Goal: Check status: Check status

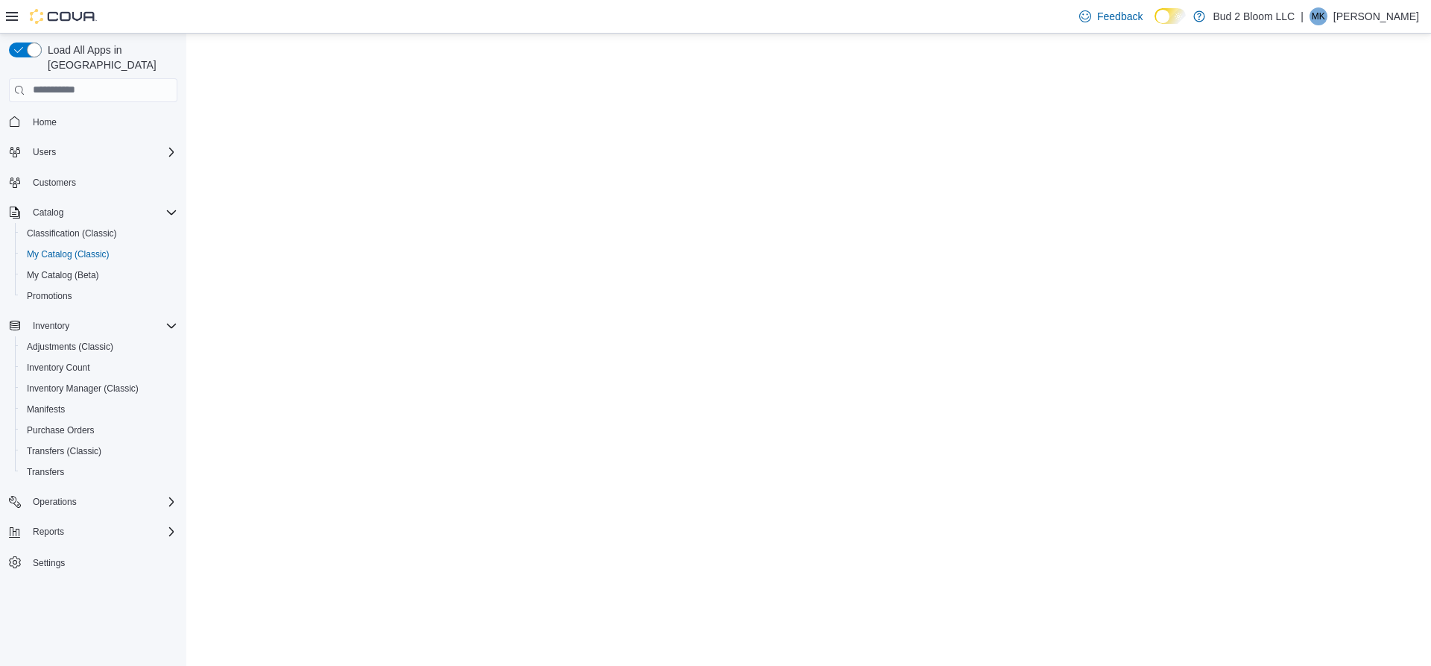
select select "**********"
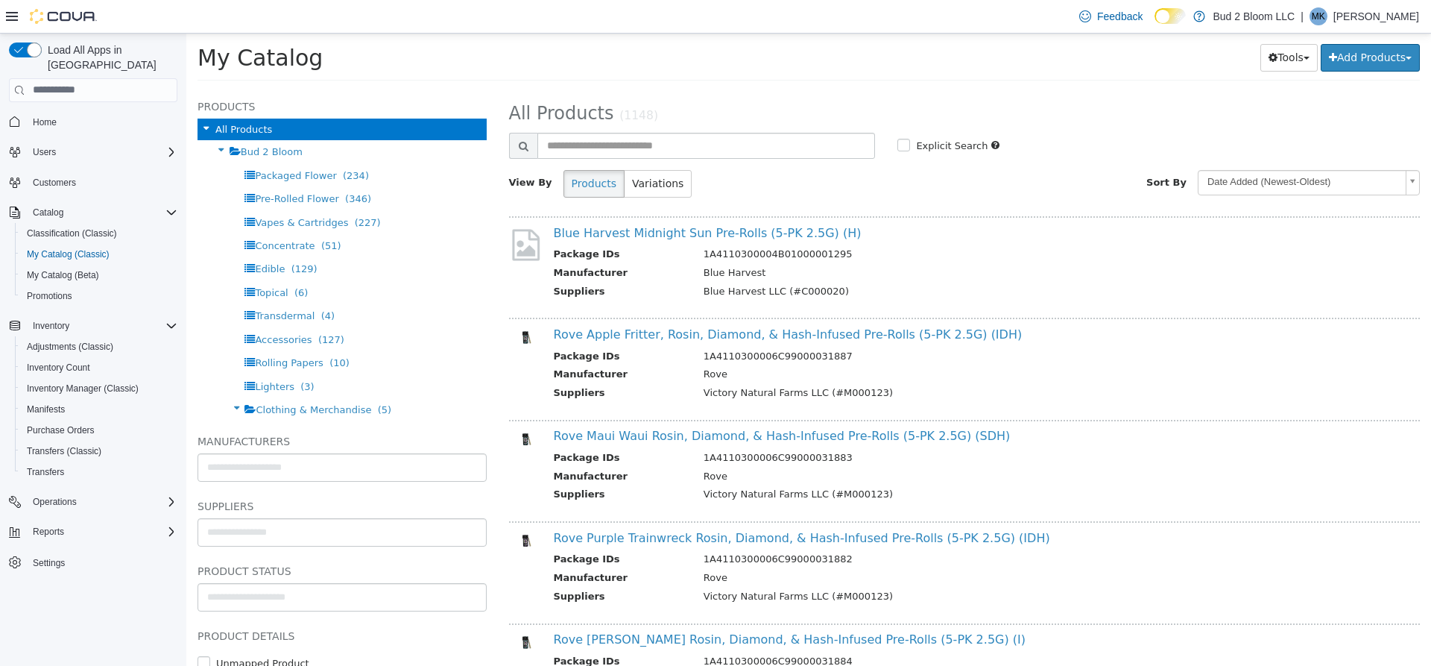
scroll to position [298, 0]
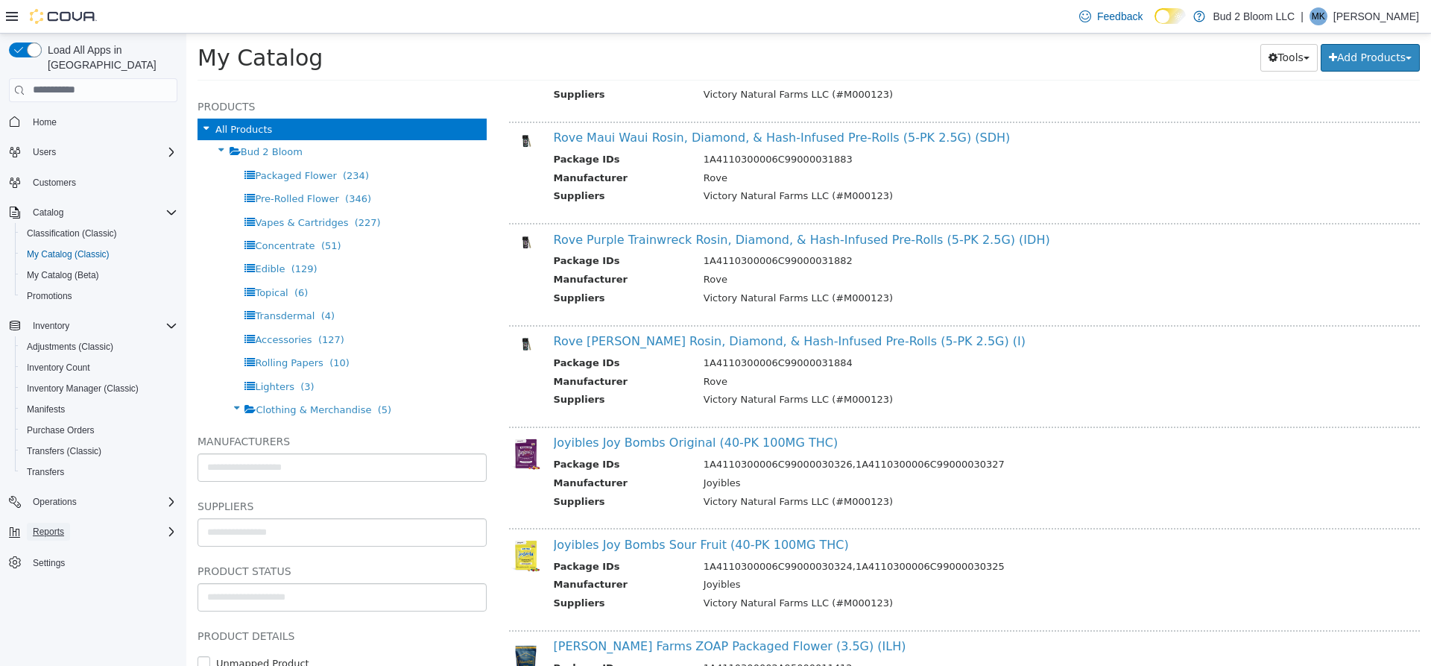
click at [51, 525] on span "Reports" at bounding box center [48, 531] width 31 height 12
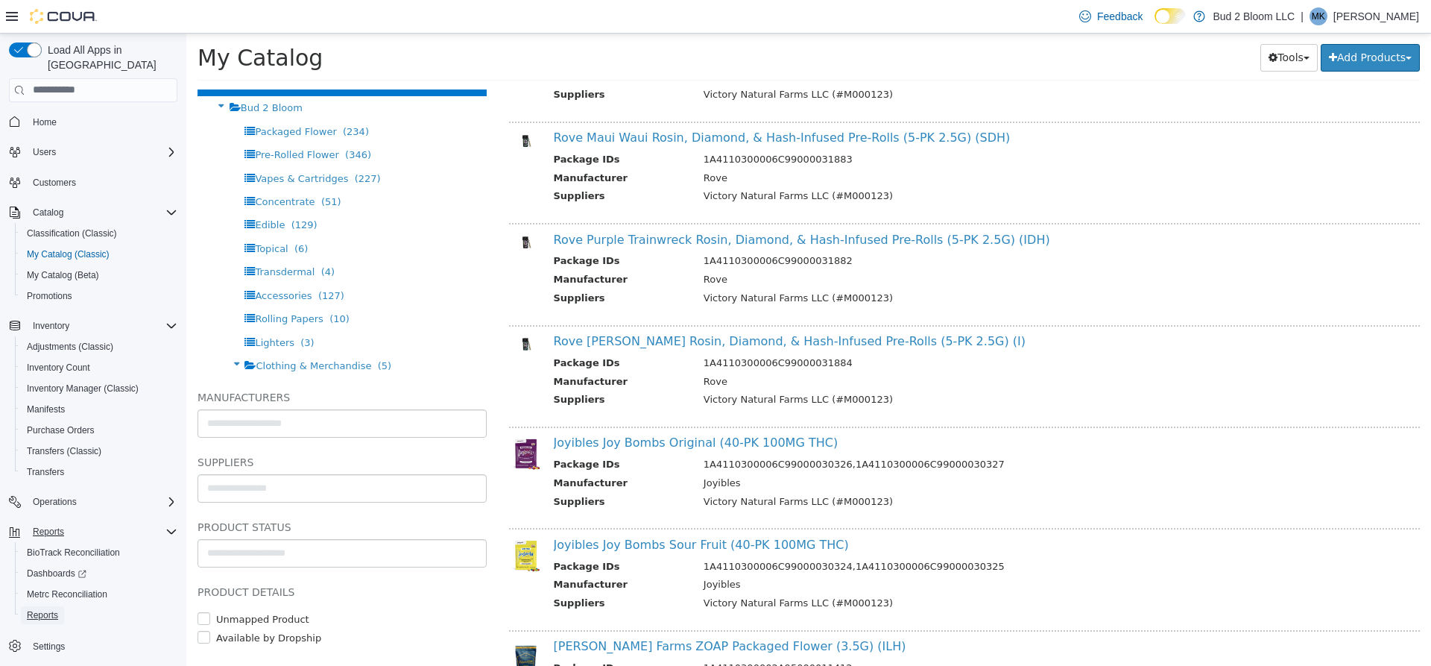
scroll to position [68, 0]
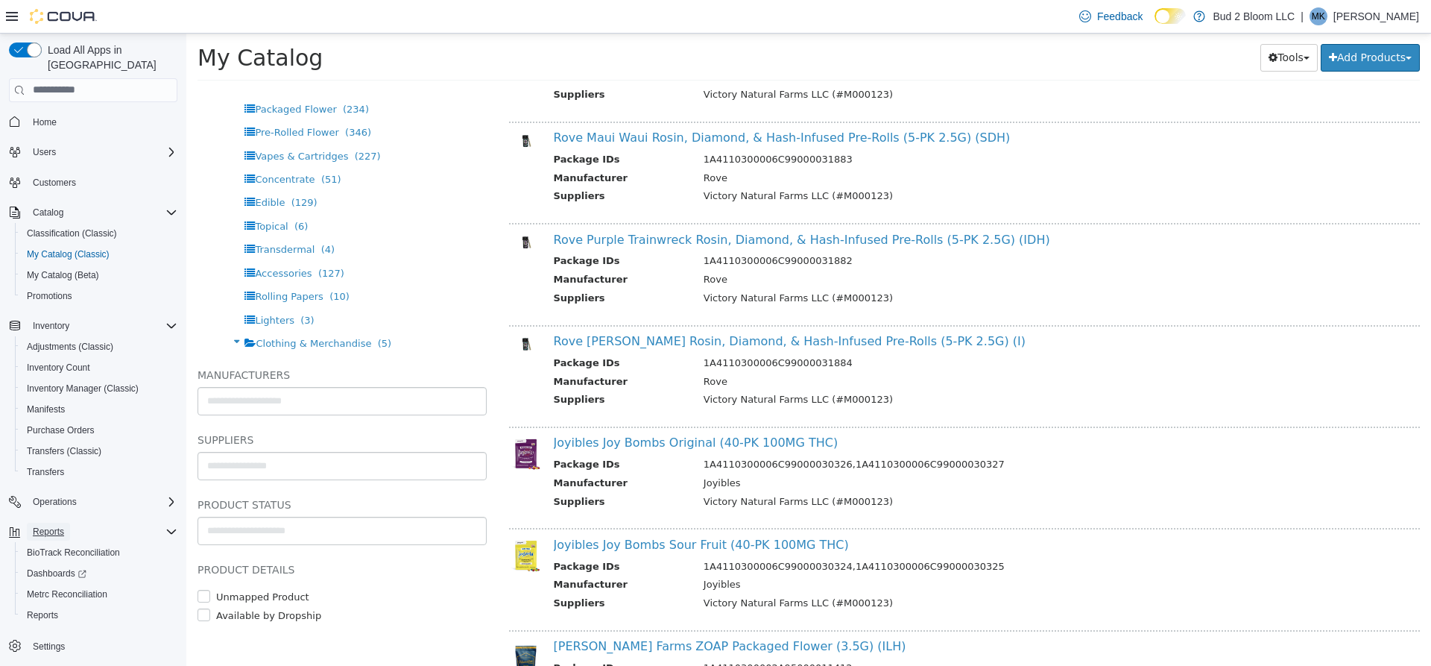
click at [54, 525] on span "Reports" at bounding box center [48, 531] width 31 height 12
click at [56, 525] on span "Reports" at bounding box center [48, 531] width 31 height 12
click at [46, 609] on span "Reports" at bounding box center [42, 615] width 31 height 12
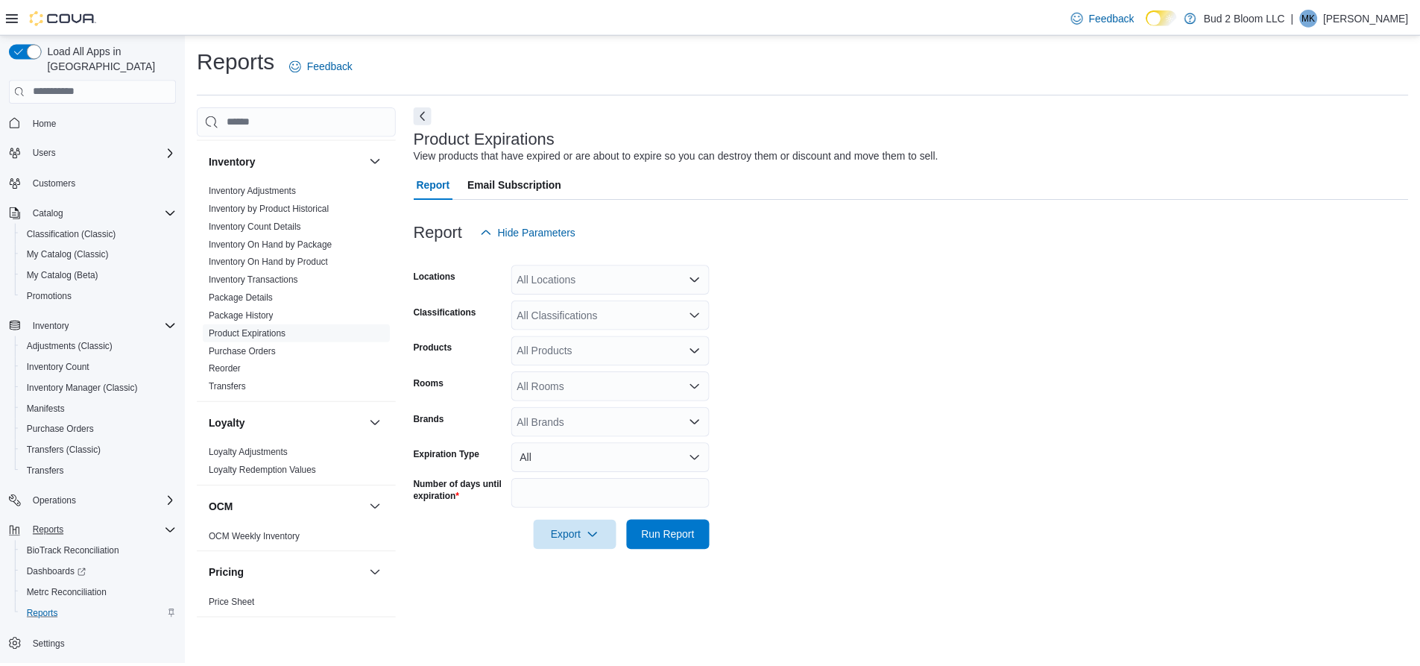
scroll to position [373, 0]
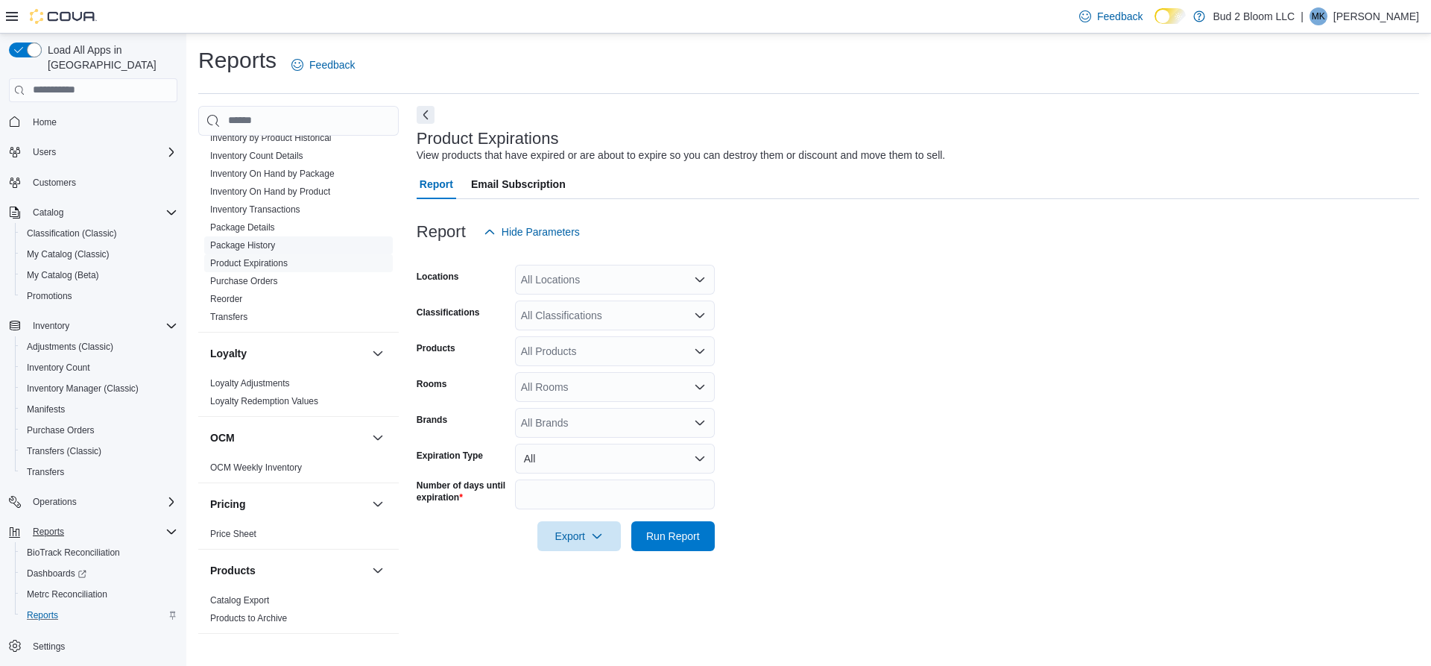
click at [262, 239] on span "Package History" at bounding box center [242, 245] width 65 height 12
click at [254, 245] on link "Package History" at bounding box center [242, 245] width 65 height 10
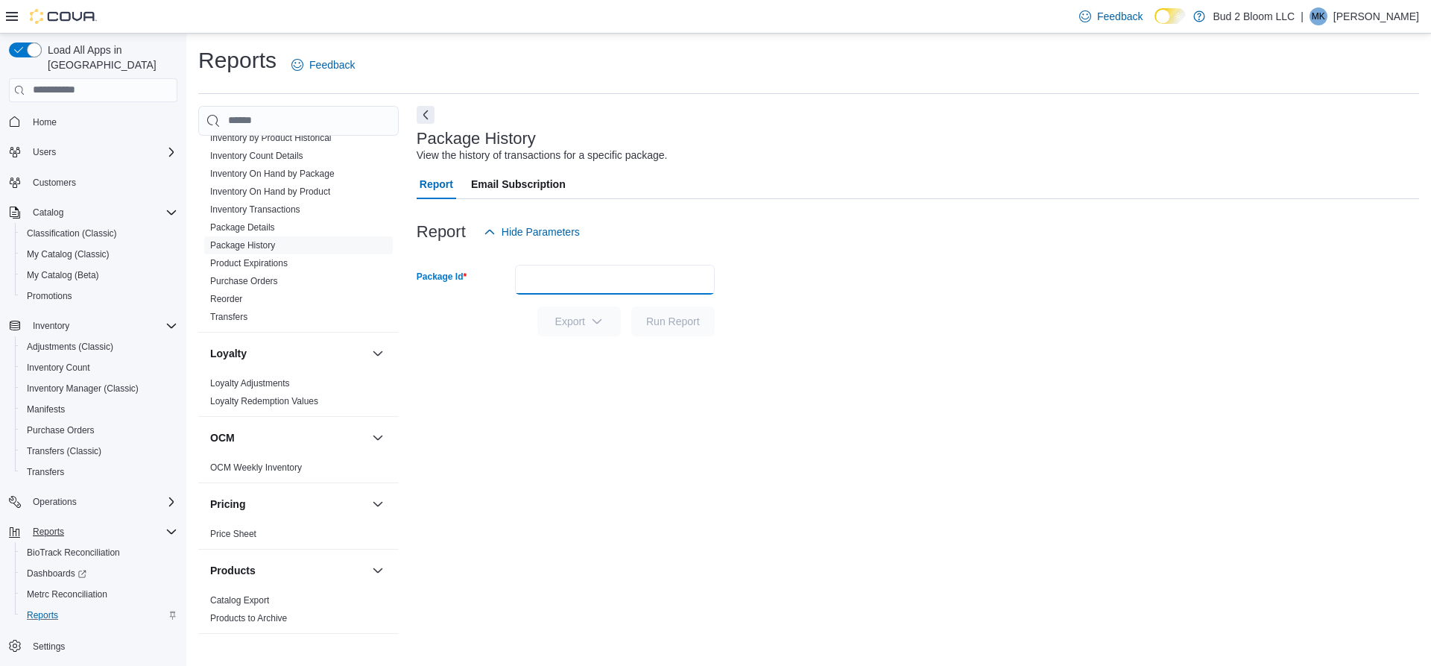
click at [601, 285] on input "Package Id" at bounding box center [615, 280] width 200 height 30
type input "**********"
click at [679, 321] on span "Run Report" at bounding box center [673, 320] width 54 height 15
